Goal: Transaction & Acquisition: Purchase product/service

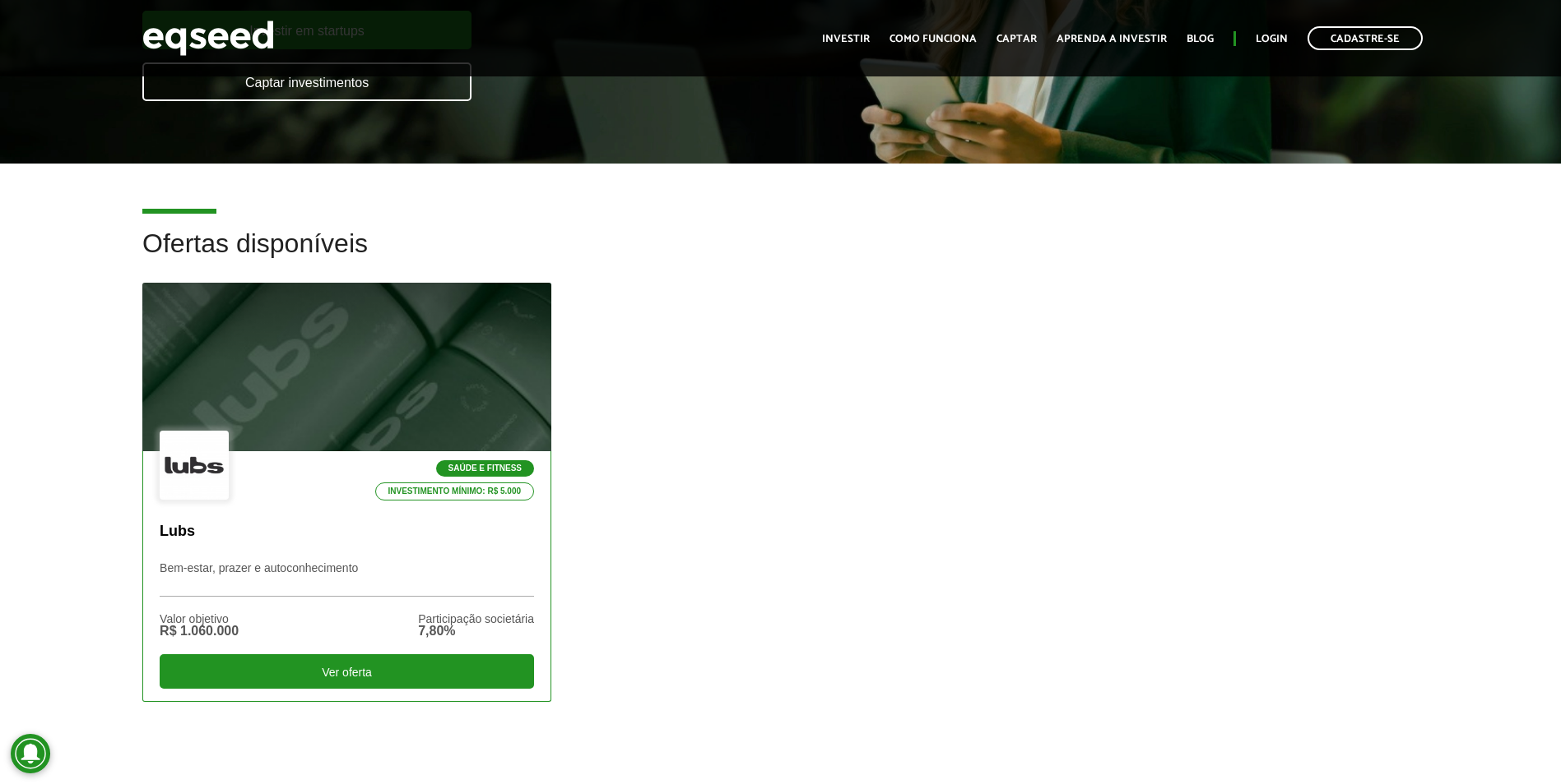
scroll to position [411, 0]
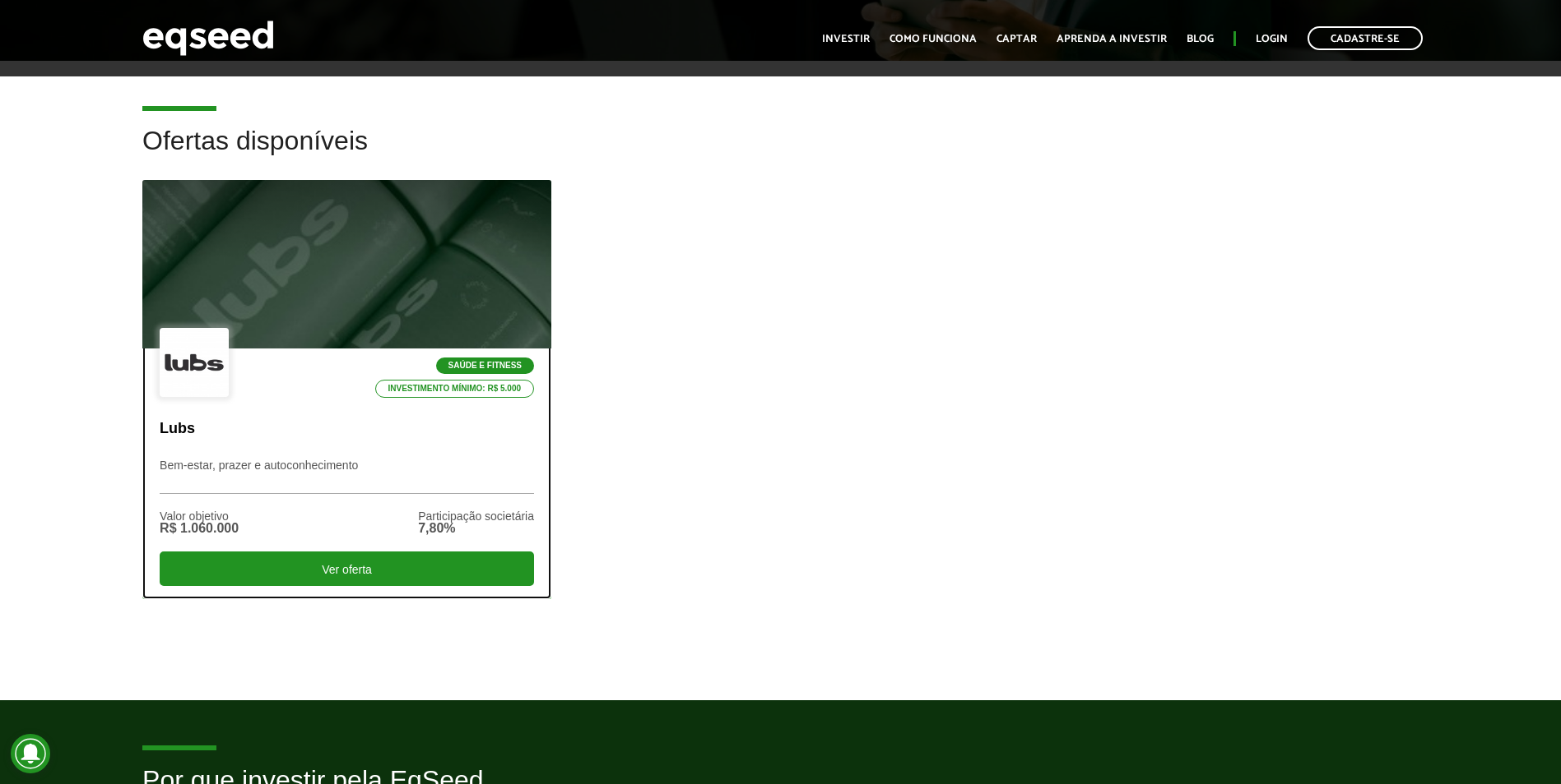
click at [320, 307] on div at bounding box center [347, 264] width 490 height 202
